Goal: Information Seeking & Learning: Learn about a topic

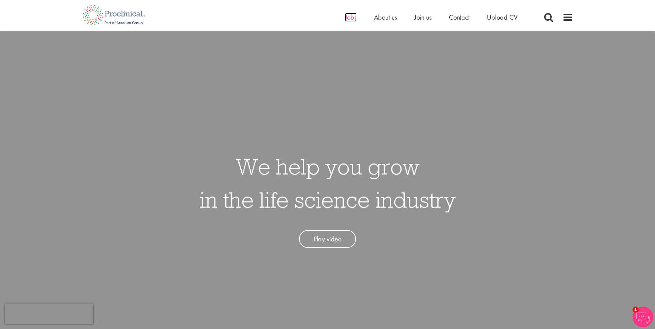
click at [346, 19] on span "Jobs" at bounding box center [351, 17] width 12 height 9
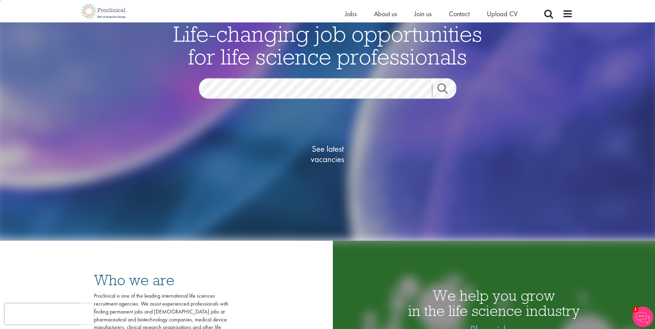
scroll to position [69, 0]
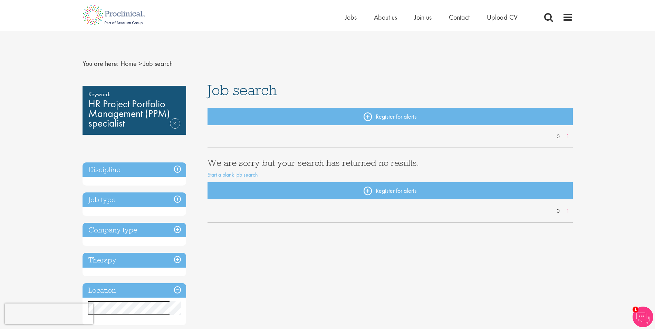
click at [541, 19] on div "Home Jobs About us Join us Contact Upload CV" at bounding box center [459, 19] width 228 height 14
click at [547, 17] on span at bounding box center [549, 17] width 10 height 10
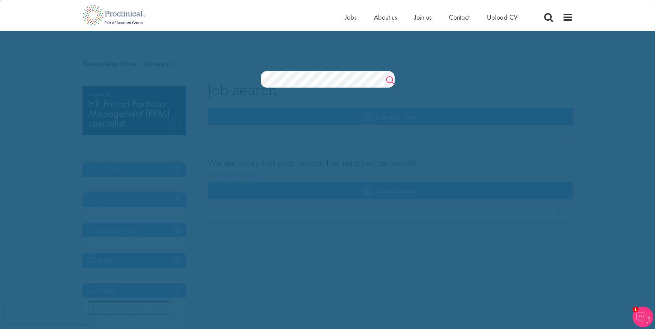
click at [388, 78] on link "Search" at bounding box center [390, 82] width 9 height 14
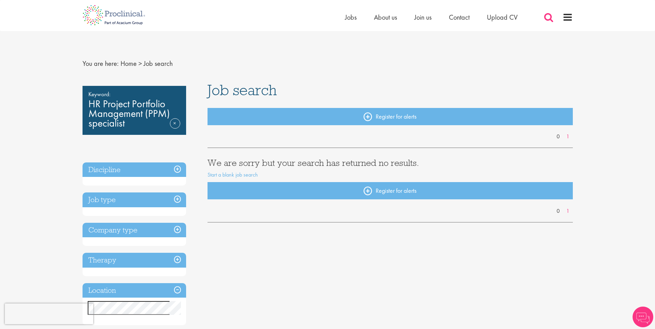
click at [545, 16] on span at bounding box center [549, 17] width 10 height 10
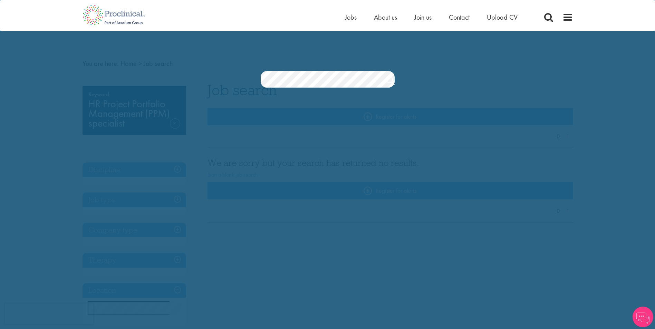
scroll to position [0, 92]
click at [429, 76] on section "Jobs Search" at bounding box center [327, 79] width 655 height 17
